Goal: Task Accomplishment & Management: Manage account settings

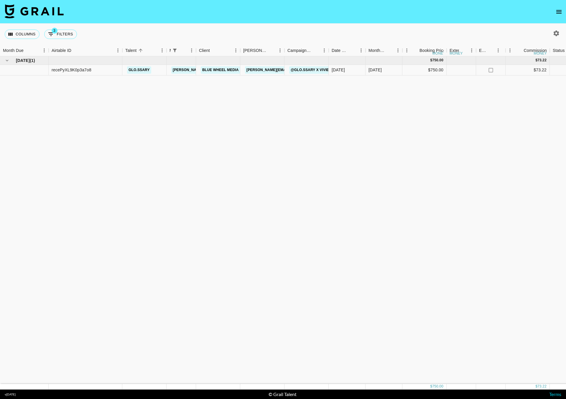
click at [555, 33] on icon "button" at bounding box center [557, 33] width 6 height 6
select select "[DATE]"
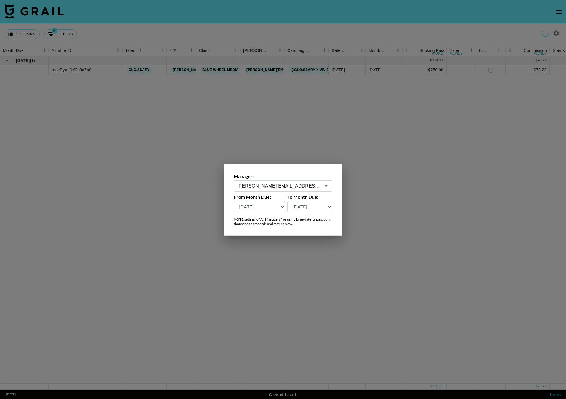
click at [253, 186] on input "[PERSON_NAME][EMAIL_ADDRESS][PERSON_NAME][DOMAIN_NAME]" at bounding box center [278, 186] width 83 height 7
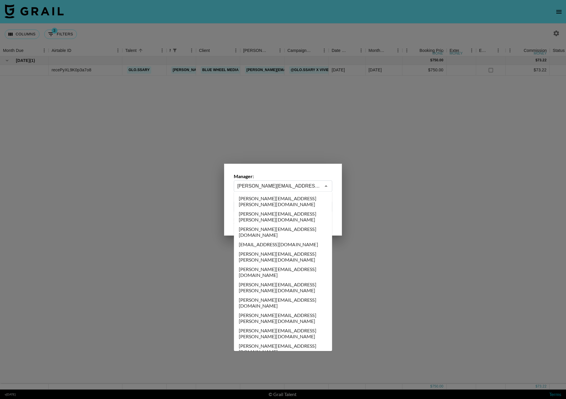
scroll to position [2512, 0]
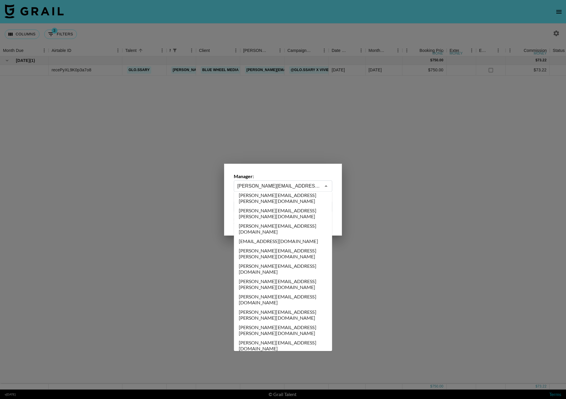
type input "[PERSON_NAME][EMAIL_ADDRESS][DOMAIN_NAME]"
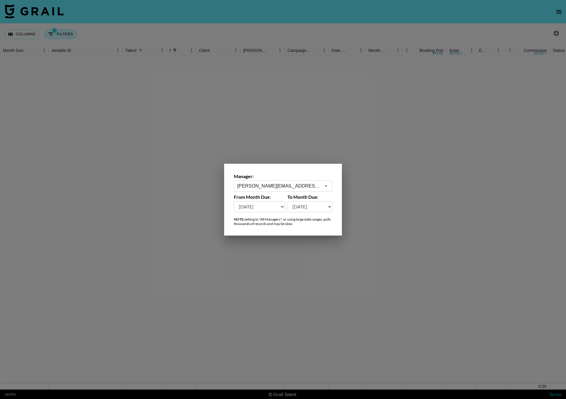
click at [58, 25] on div at bounding box center [283, 199] width 566 height 399
click at [59, 35] on button "3 Filters" at bounding box center [60, 33] width 33 height 9
select select "managerIds"
select select "status"
select select "not"
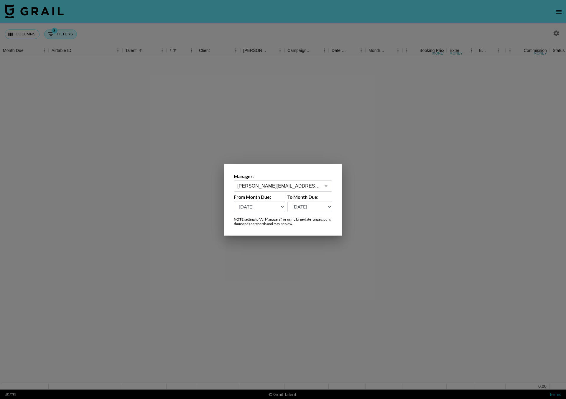
select select "declined"
select select "status"
select select "not"
select select "cancelled"
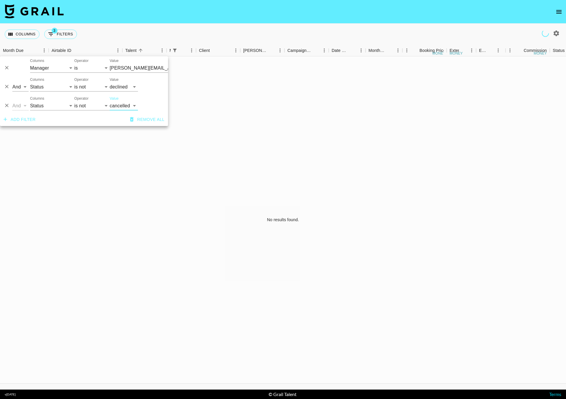
click at [127, 68] on input "[PERSON_NAME][EMAIL_ADDRESS][PERSON_NAME][DOMAIN_NAME]" at bounding box center [146, 67] width 72 height 9
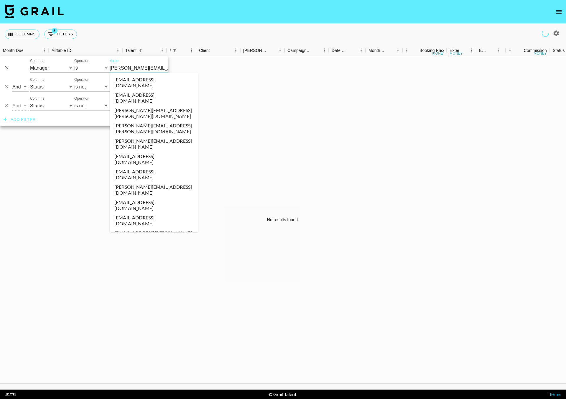
type input "n"
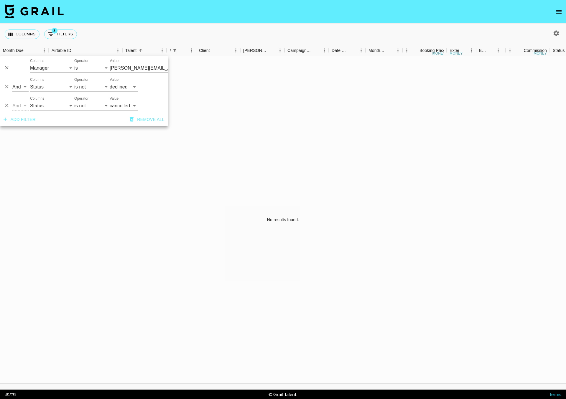
click at [134, 64] on input "[PERSON_NAME][EMAIL_ADDRESS][PERSON_NAME][DOMAIN_NAME]" at bounding box center [146, 67] width 72 height 9
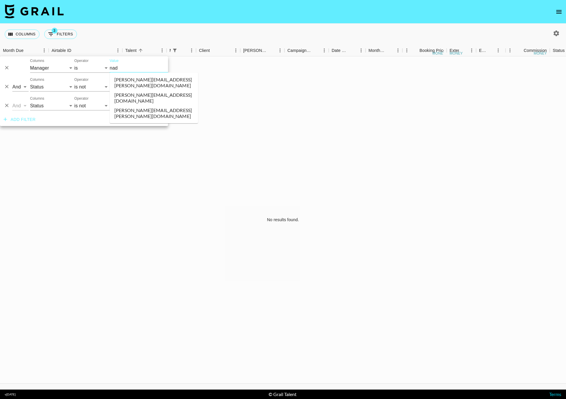
click at [130, 93] on li "[PERSON_NAME][EMAIL_ADDRESS][DOMAIN_NAME]" at bounding box center [154, 97] width 88 height 15
type input "[PERSON_NAME][EMAIL_ADDRESS][DOMAIN_NAME]"
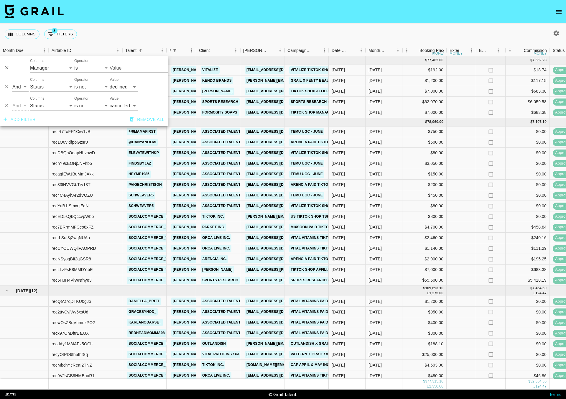
type input "[PERSON_NAME][EMAIL_ADDRESS][DOMAIN_NAME]"
click at [265, 2] on nav at bounding box center [283, 12] width 566 height 24
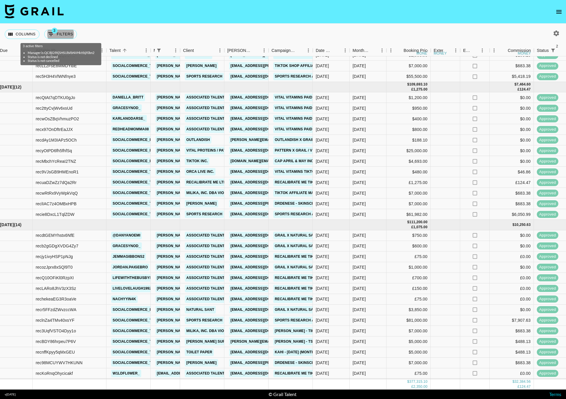
scroll to position [211, 14]
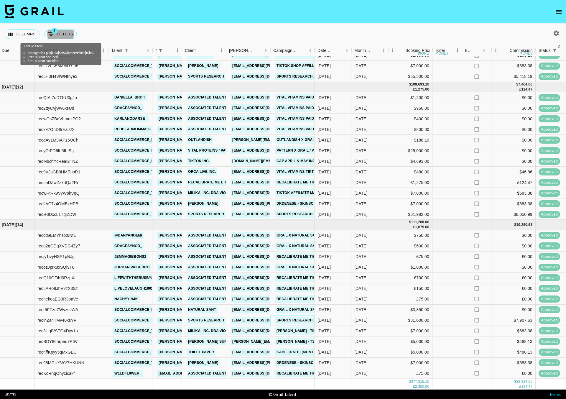
click at [292, 317] on link "Sports Research and Sweet Sweat TikTok Shop management and affiliates - July" at bounding box center [360, 320] width 170 height 7
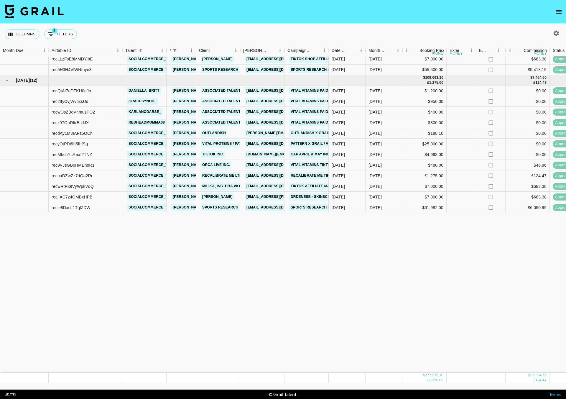
scroll to position [0, 0]
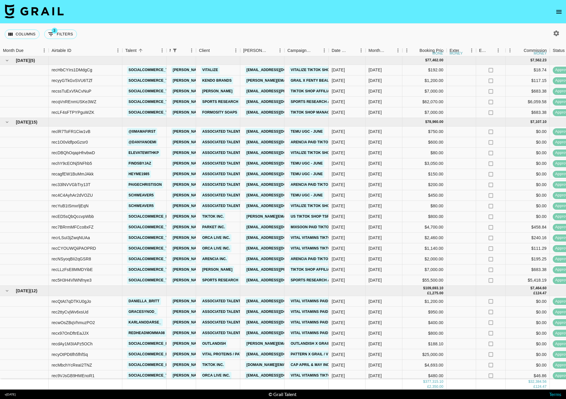
click at [555, 36] on icon "button" at bounding box center [556, 33] width 7 height 7
select select "[DATE]"
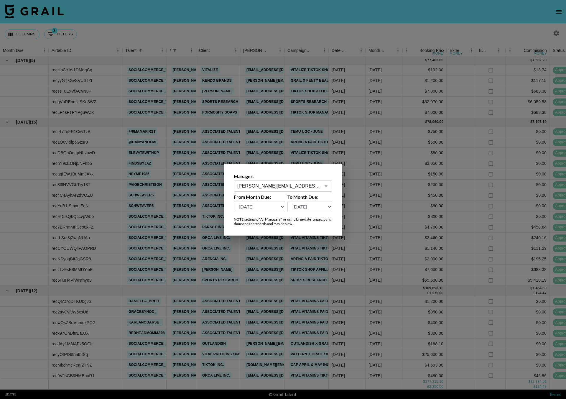
click at [246, 186] on input "[PERSON_NAME][EMAIL_ADDRESS][DOMAIN_NAME]" at bounding box center [278, 186] width 83 height 7
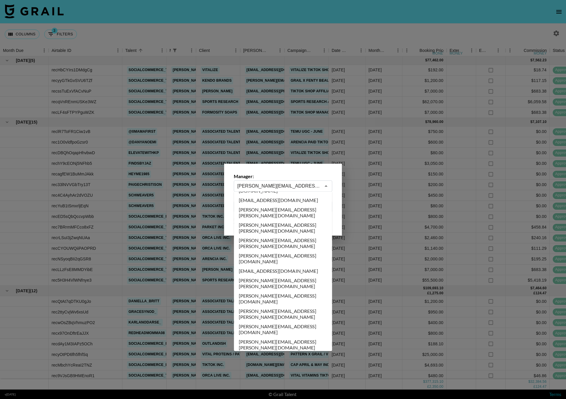
scroll to position [2483, 0]
type input "[EMAIL_ADDRESS][DOMAIN_NAME]"
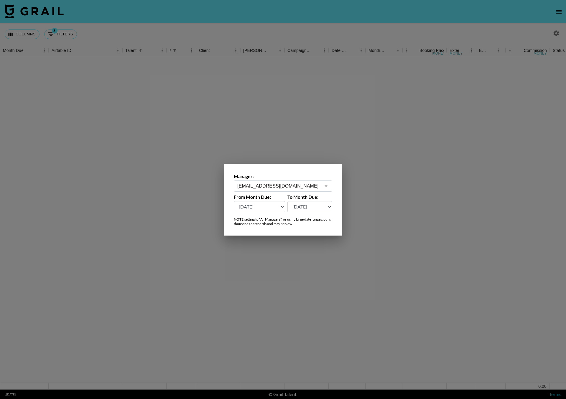
click at [73, 35] on div at bounding box center [283, 199] width 566 height 399
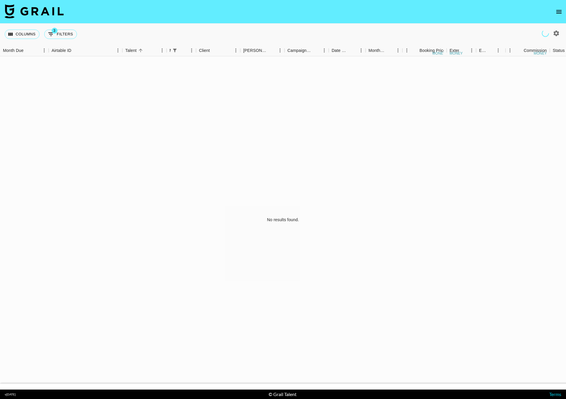
click at [99, 29] on div "Columns 3 Filters + Booking" at bounding box center [283, 34] width 566 height 21
click at [71, 33] on button "3 Filters" at bounding box center [60, 33] width 33 height 9
select select "managerIds"
select select "status"
select select "not"
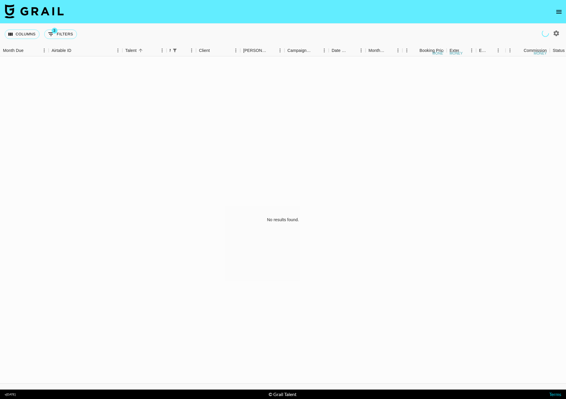
select select "declined"
select select "status"
select select "not"
select select "cancelled"
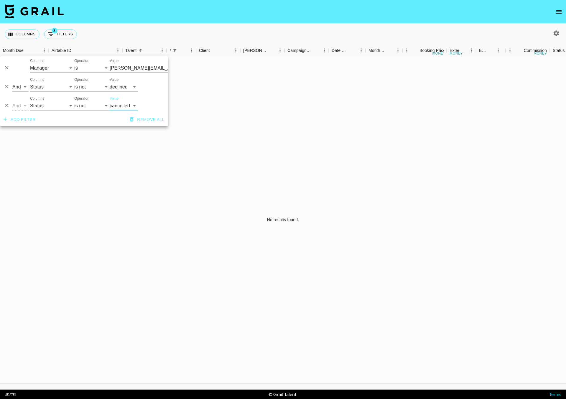
click at [128, 70] on input "[PERSON_NAME][EMAIL_ADDRESS][DOMAIN_NAME]" at bounding box center [146, 67] width 72 height 9
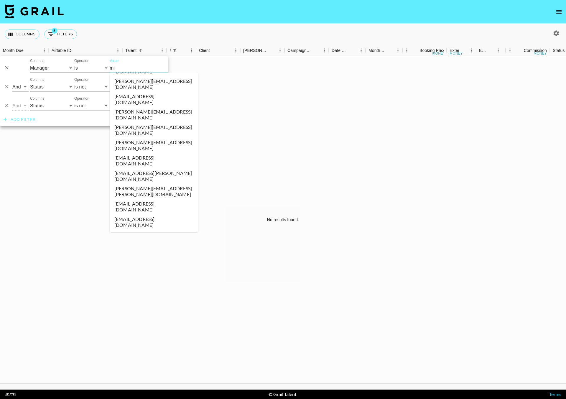
scroll to position [0, 0]
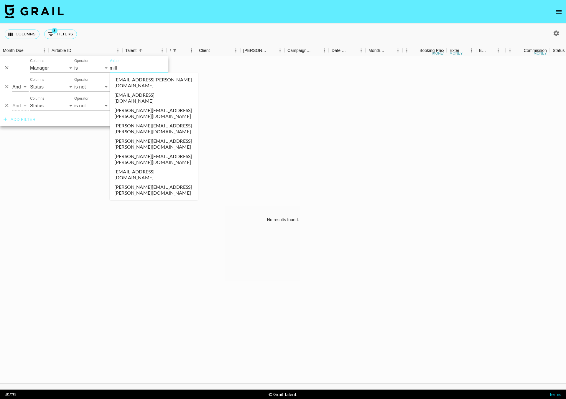
type input "milly"
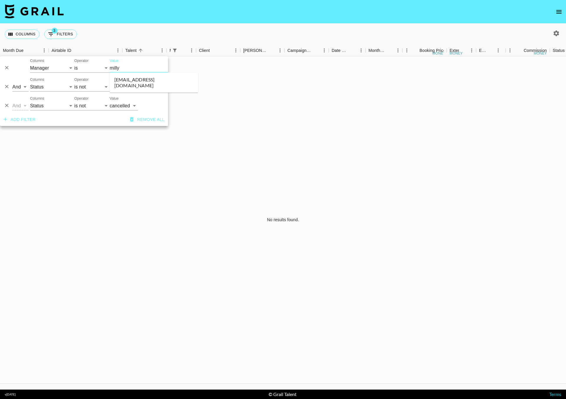
click at [137, 78] on li "[EMAIL_ADDRESS][DOMAIN_NAME]" at bounding box center [154, 82] width 88 height 15
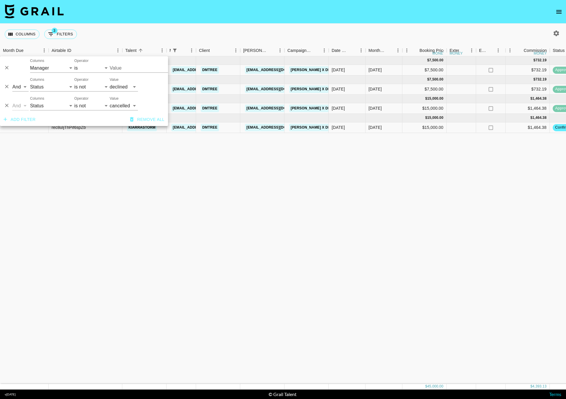
type input "[EMAIL_ADDRESS][DOMAIN_NAME]"
click at [241, 27] on div "Columns 3 Filters + Booking" at bounding box center [283, 34] width 566 height 21
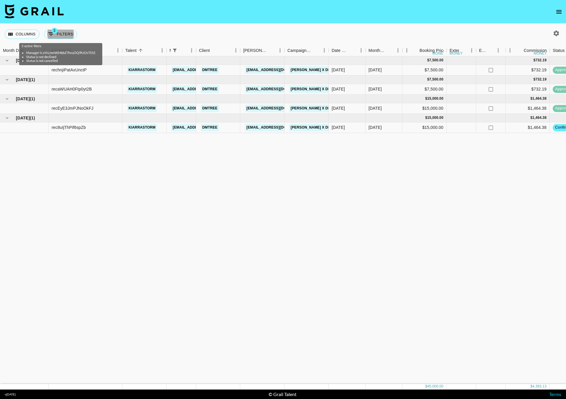
click at [557, 9] on icon "open drawer" at bounding box center [559, 11] width 7 height 7
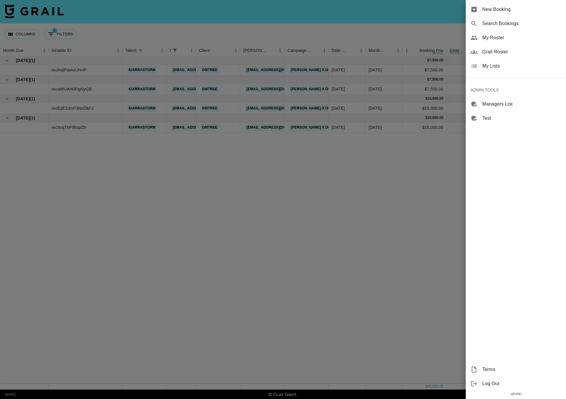
click at [385, 33] on div at bounding box center [283, 199] width 566 height 399
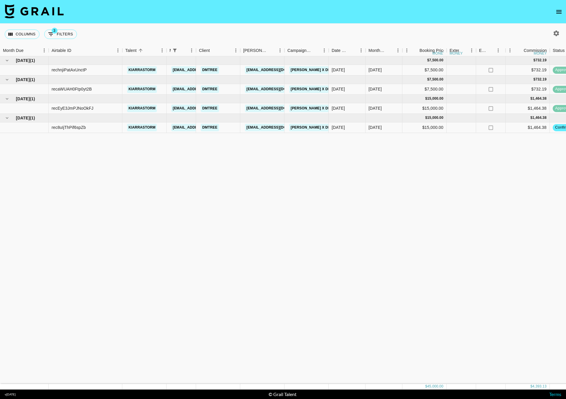
click at [555, 32] on icon "button" at bounding box center [557, 33] width 6 height 6
select select "[DATE]"
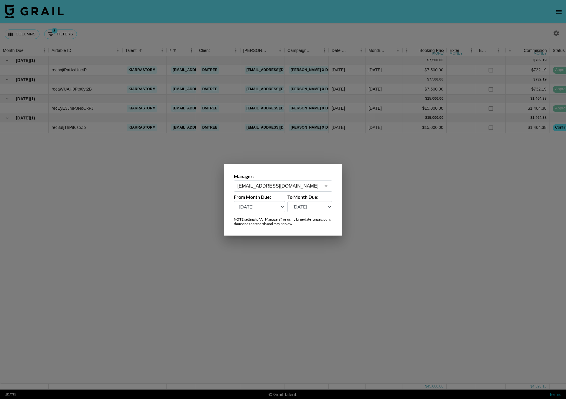
click at [284, 190] on div "[EMAIL_ADDRESS][DOMAIN_NAME] ​" at bounding box center [283, 185] width 98 height 11
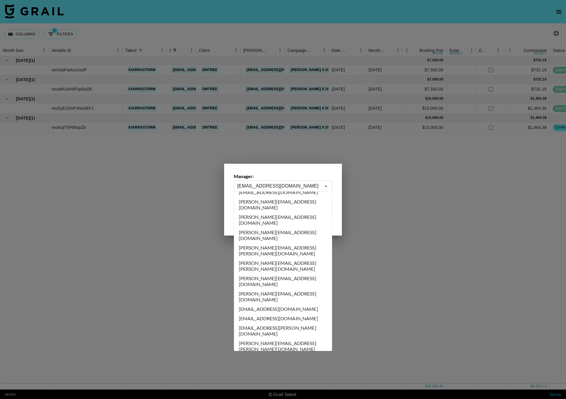
scroll to position [2779, 0]
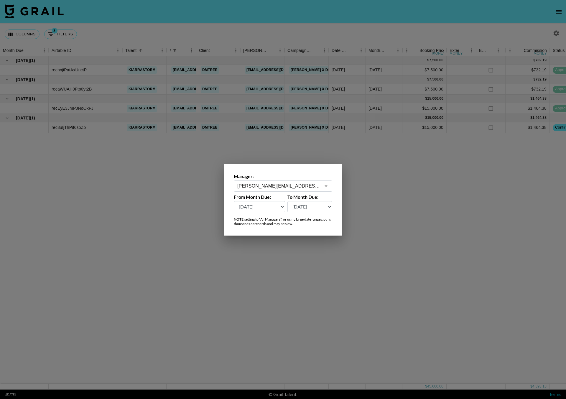
type input "[PERSON_NAME][EMAIL_ADDRESS][DOMAIN_NAME]"
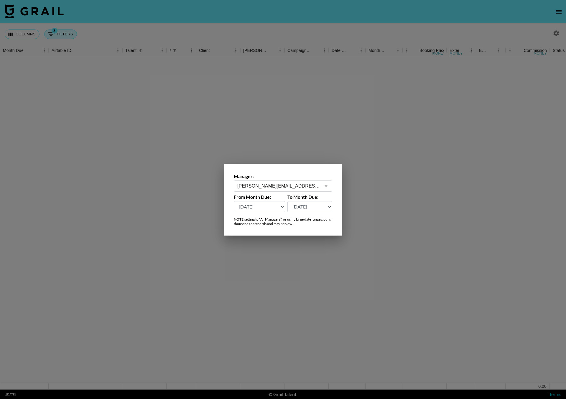
click at [96, 44] on div at bounding box center [283, 199] width 566 height 399
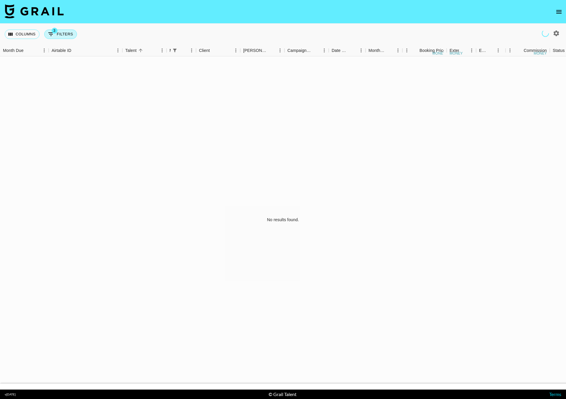
click at [69, 36] on button "3 Filters" at bounding box center [60, 33] width 33 height 9
select select "managerIds"
select select "status"
select select "not"
select select "declined"
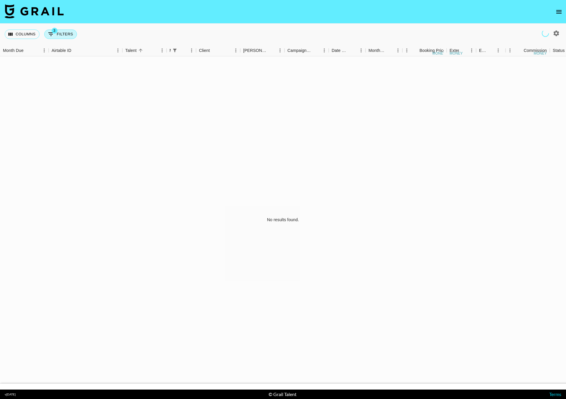
select select "status"
select select "not"
select select "cancelled"
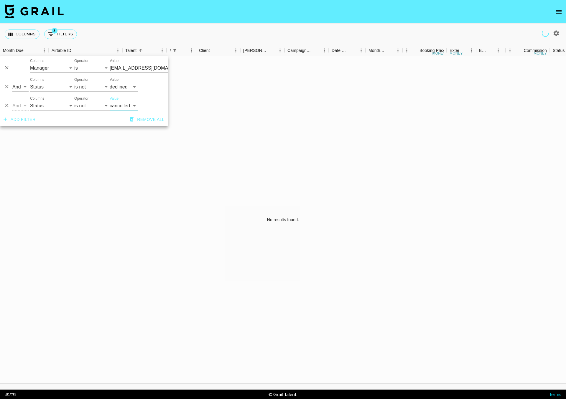
click at [123, 67] on input "[EMAIL_ADDRESS][DOMAIN_NAME]" at bounding box center [146, 67] width 72 height 9
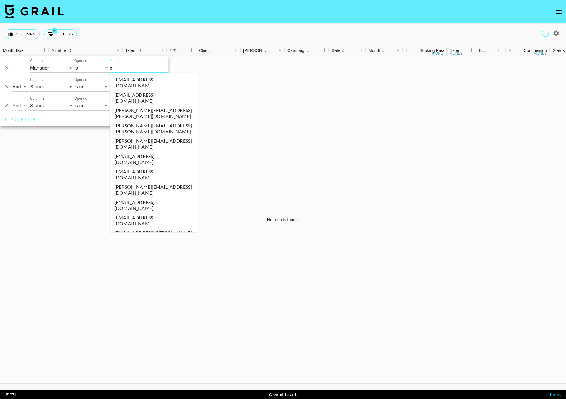
type input "ol"
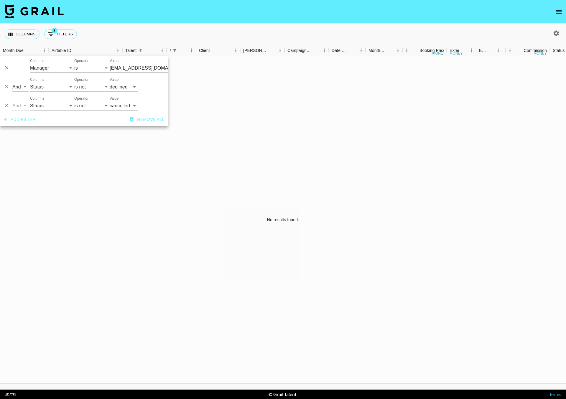
click at [118, 67] on input "[EMAIL_ADDRESS][DOMAIN_NAME]" at bounding box center [146, 67] width 72 height 9
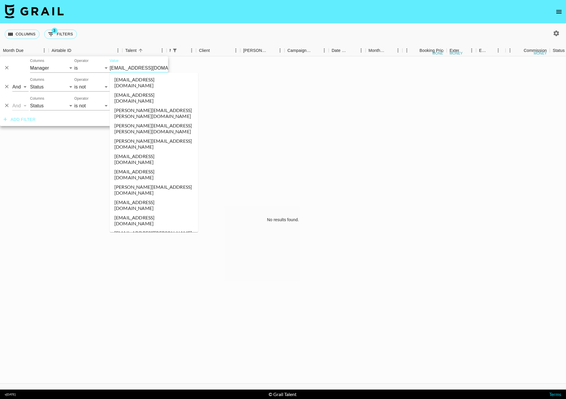
scroll to position [2475, 0]
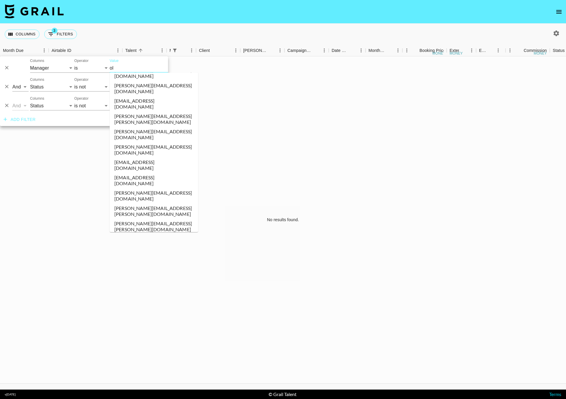
type input "oll"
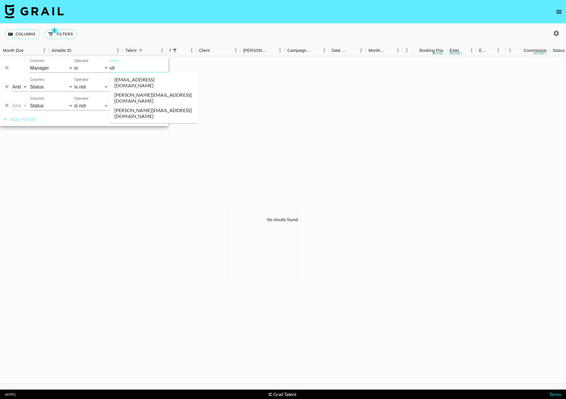
click at [125, 106] on li "[PERSON_NAME][EMAIL_ADDRESS][DOMAIN_NAME]" at bounding box center [154, 113] width 88 height 15
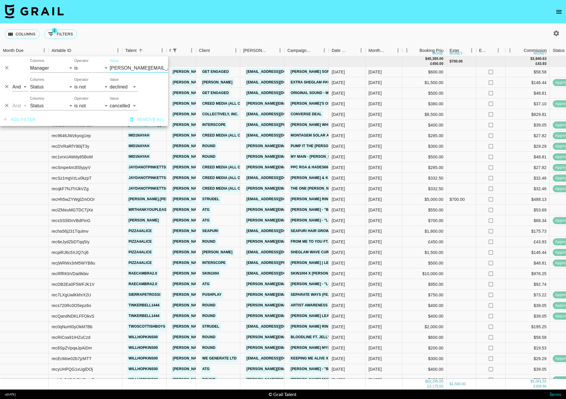
click at [193, 25] on div "Columns 3 Filters + Booking" at bounding box center [283, 34] width 566 height 21
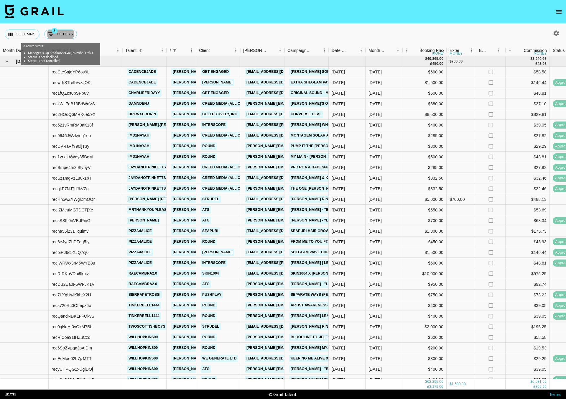
click at [209, 27] on div "Columns 3 Filters + Booking" at bounding box center [283, 34] width 566 height 21
click at [58, 32] on button "3 Filters" at bounding box center [60, 33] width 33 height 9
select select "managerIds"
select select "status"
select select "not"
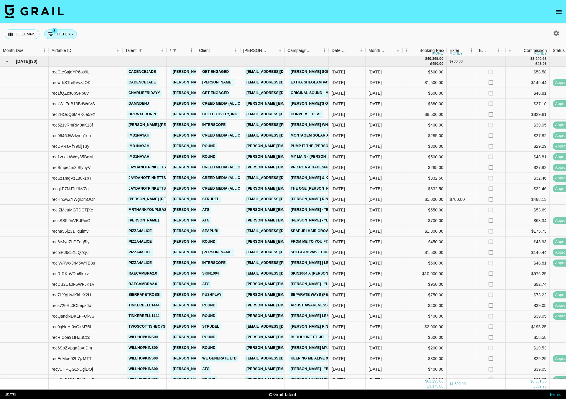
select select "declined"
select select "status"
select select "not"
select select "cancelled"
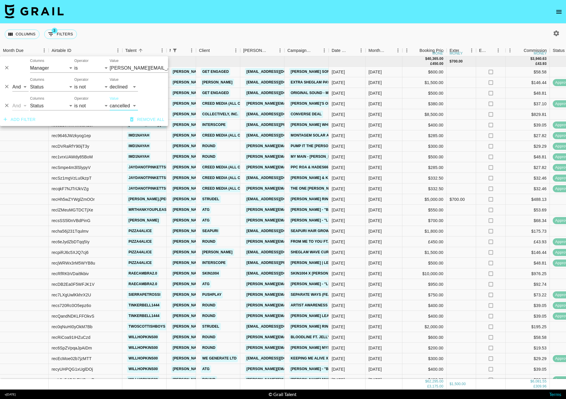
click at [121, 68] on input "[PERSON_NAME][EMAIL_ADDRESS][DOMAIN_NAME]" at bounding box center [146, 67] width 72 height 9
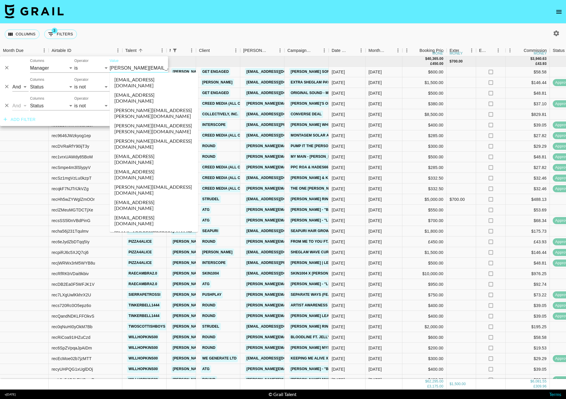
scroll to position [2775, 0]
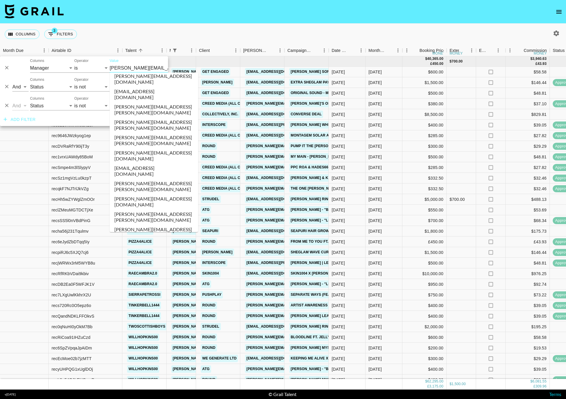
click at [249, 37] on div "Columns 3 Filters + Booking" at bounding box center [283, 34] width 566 height 21
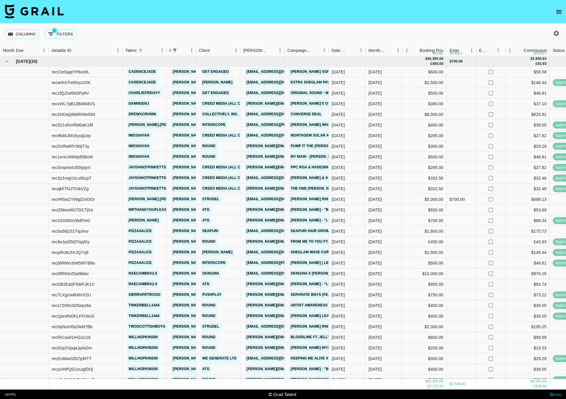
click at [558, 36] on icon "button" at bounding box center [556, 33] width 7 height 7
select select "[DATE]"
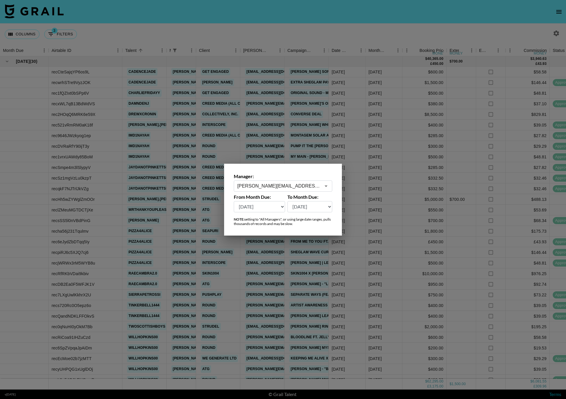
click at [280, 190] on div "[PERSON_NAME][EMAIL_ADDRESS][DOMAIN_NAME] ​" at bounding box center [283, 185] width 98 height 11
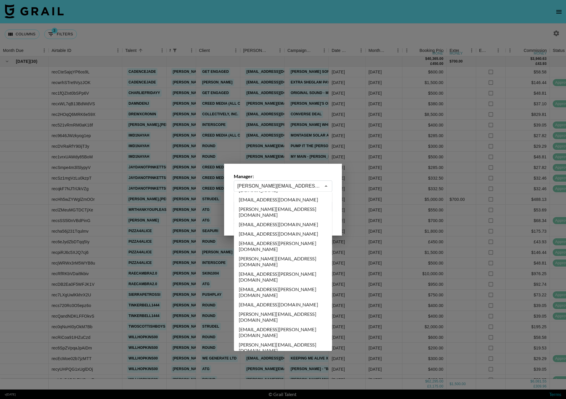
scroll to position [3482, 0]
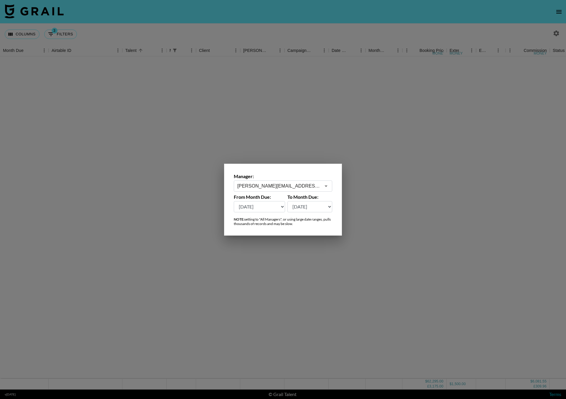
type input "[PERSON_NAME][EMAIL_ADDRESS][DOMAIN_NAME]"
click at [81, 36] on div at bounding box center [283, 199] width 566 height 399
click at [65, 36] on button "3 Filters" at bounding box center [60, 33] width 33 height 9
select select "managerIds"
select select "status"
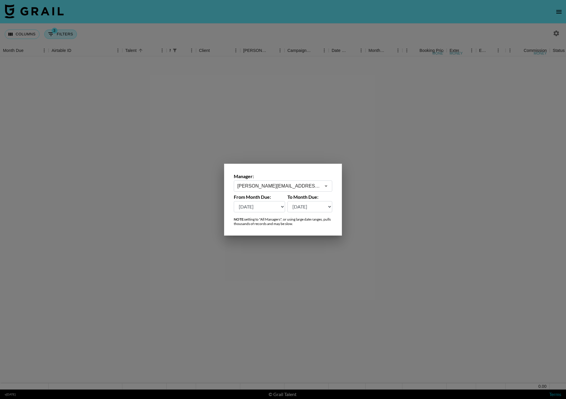
select select "not"
select select "declined"
select select "status"
select select "not"
select select "cancelled"
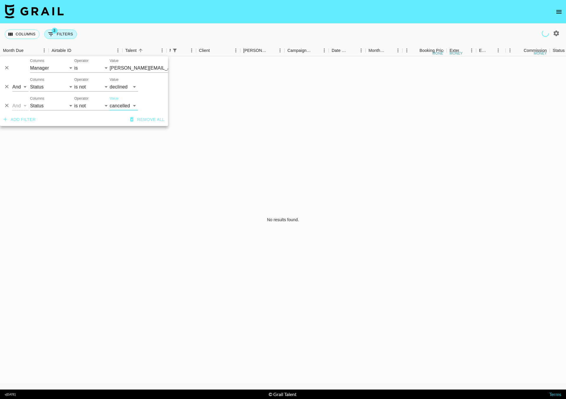
type input "[PERSON_NAME][EMAIL_ADDRESS][DOMAIN_NAME]"
click at [119, 68] on input "[PERSON_NAME][EMAIL_ADDRESS][DOMAIN_NAME]" at bounding box center [146, 67] width 72 height 9
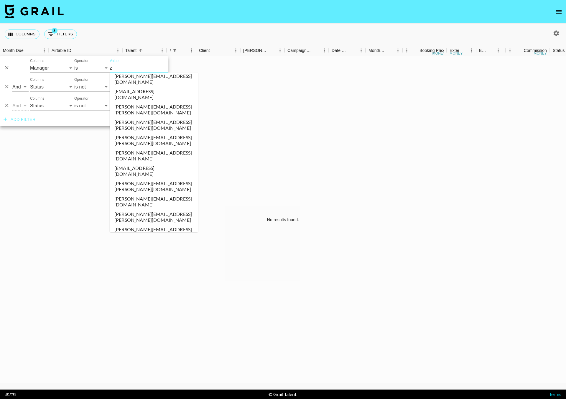
scroll to position [0, 0]
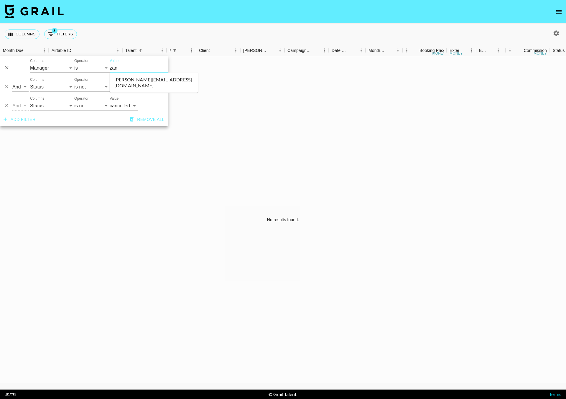
click at [129, 79] on li "[PERSON_NAME][EMAIL_ADDRESS][DOMAIN_NAME]" at bounding box center [154, 82] width 88 height 15
type input "[PERSON_NAME][EMAIL_ADDRESS][DOMAIN_NAME]"
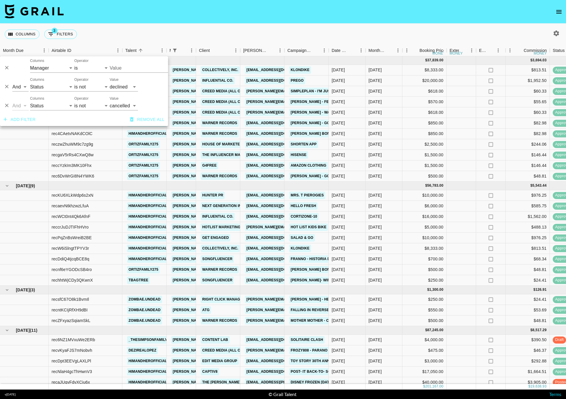
type input "[PERSON_NAME][EMAIL_ADDRESS][DOMAIN_NAME]"
click at [254, 28] on div "Columns 3 Filters + Booking" at bounding box center [283, 34] width 566 height 21
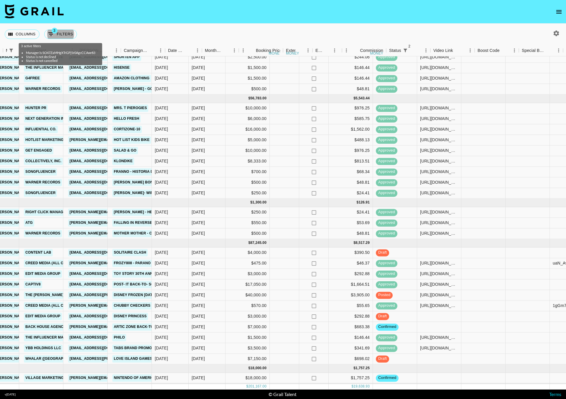
scroll to position [94, 201]
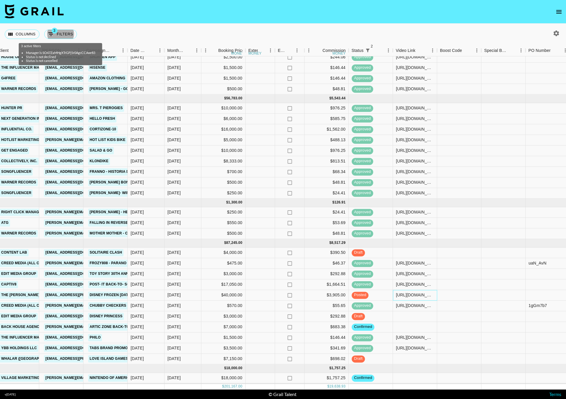
click at [420, 292] on div "[URL][DOMAIN_NAME]" at bounding box center [415, 295] width 38 height 6
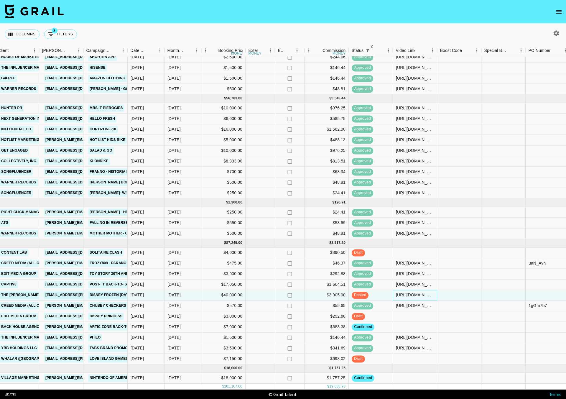
click at [420, 292] on div "[URL][DOMAIN_NAME]" at bounding box center [415, 295] width 38 height 6
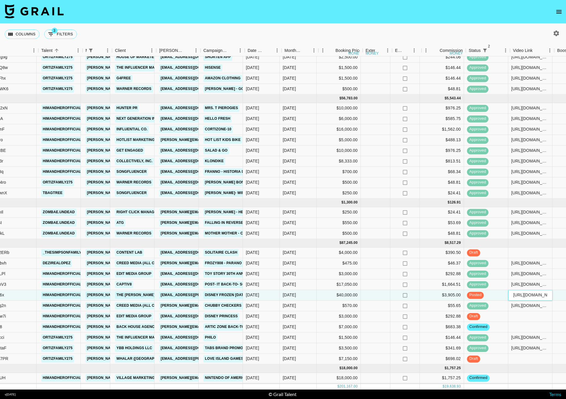
scroll to position [94, 87]
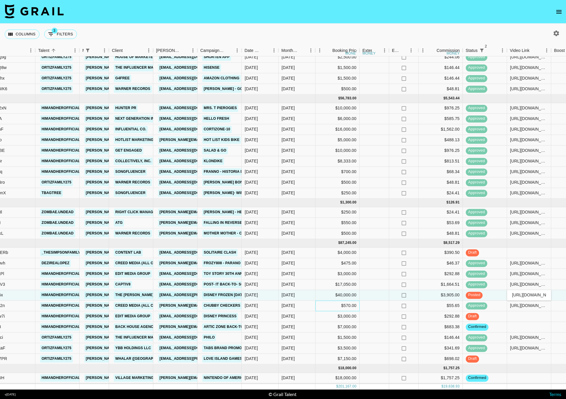
click at [329, 300] on div "$570.00" at bounding box center [338, 305] width 44 height 11
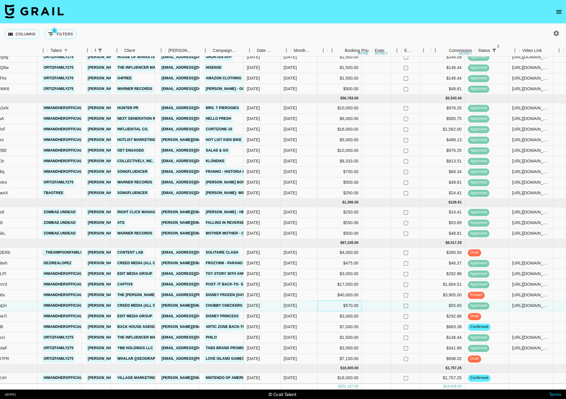
scroll to position [94, 73]
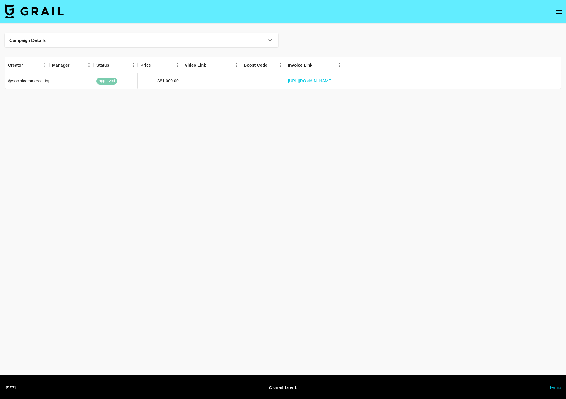
click at [269, 42] on icon at bounding box center [270, 40] width 7 height 7
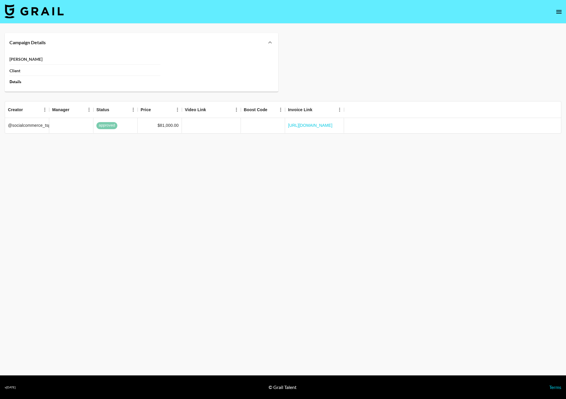
click at [289, 38] on div "Campaign Details Booker Client Details" at bounding box center [283, 62] width 557 height 59
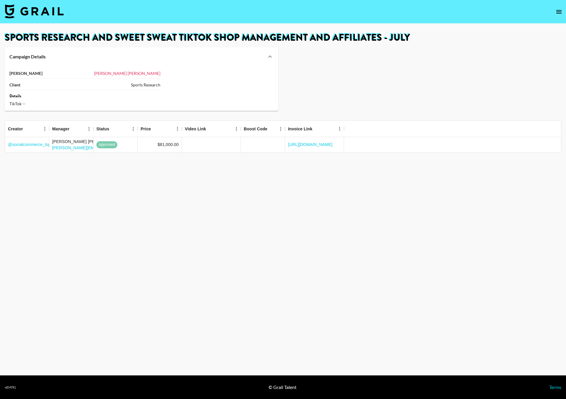
click at [151, 74] on link "Valerie Titus" at bounding box center [127, 73] width 66 height 5
click at [25, 143] on link "@ socialcommerce_tsp_us" at bounding box center [33, 145] width 50 height 6
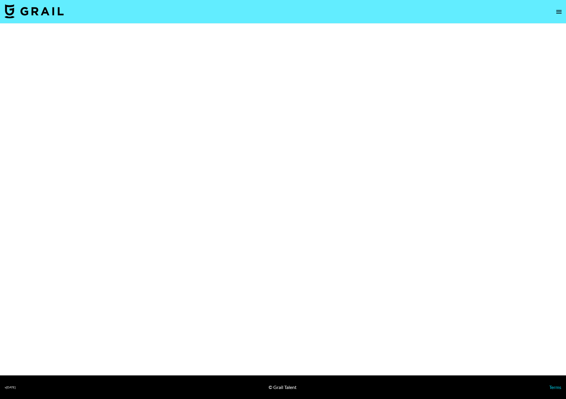
select select "Brand"
